Goal: Find specific page/section: Find specific page/section

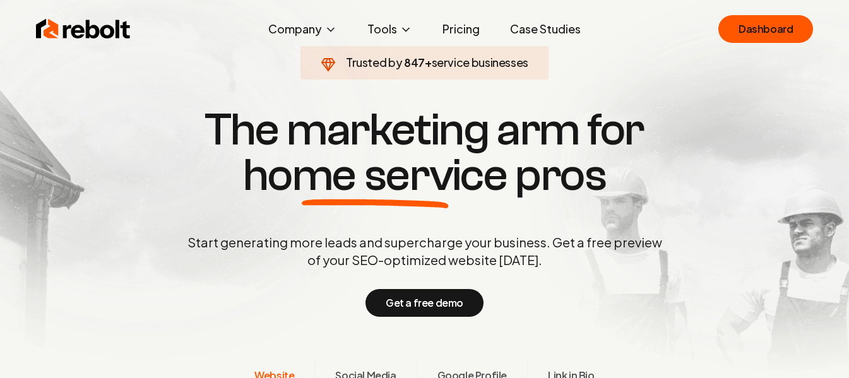
click at [733, 30] on link "Dashboard" at bounding box center [765, 29] width 95 height 28
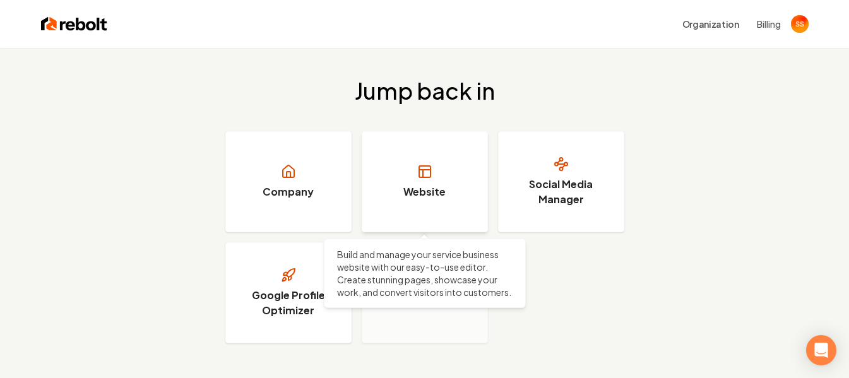
click at [420, 193] on h3 "Website" at bounding box center [424, 191] width 42 height 15
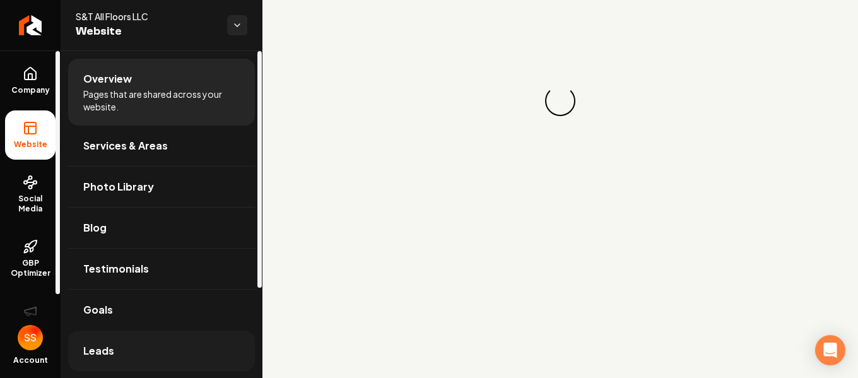
click at [88, 347] on span "Leads" at bounding box center [98, 350] width 31 height 15
